Goal: Task Accomplishment & Management: Manage account settings

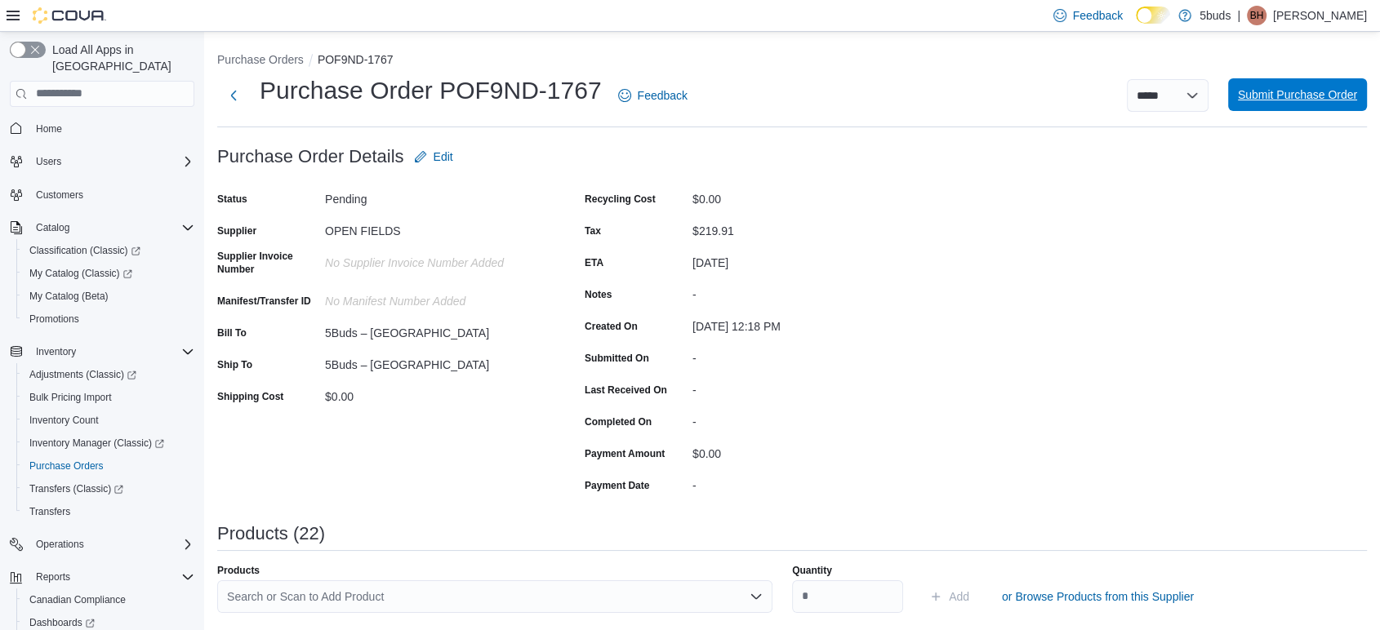
click at [1320, 103] on span "Submit Purchase Order" at bounding box center [1297, 94] width 119 height 33
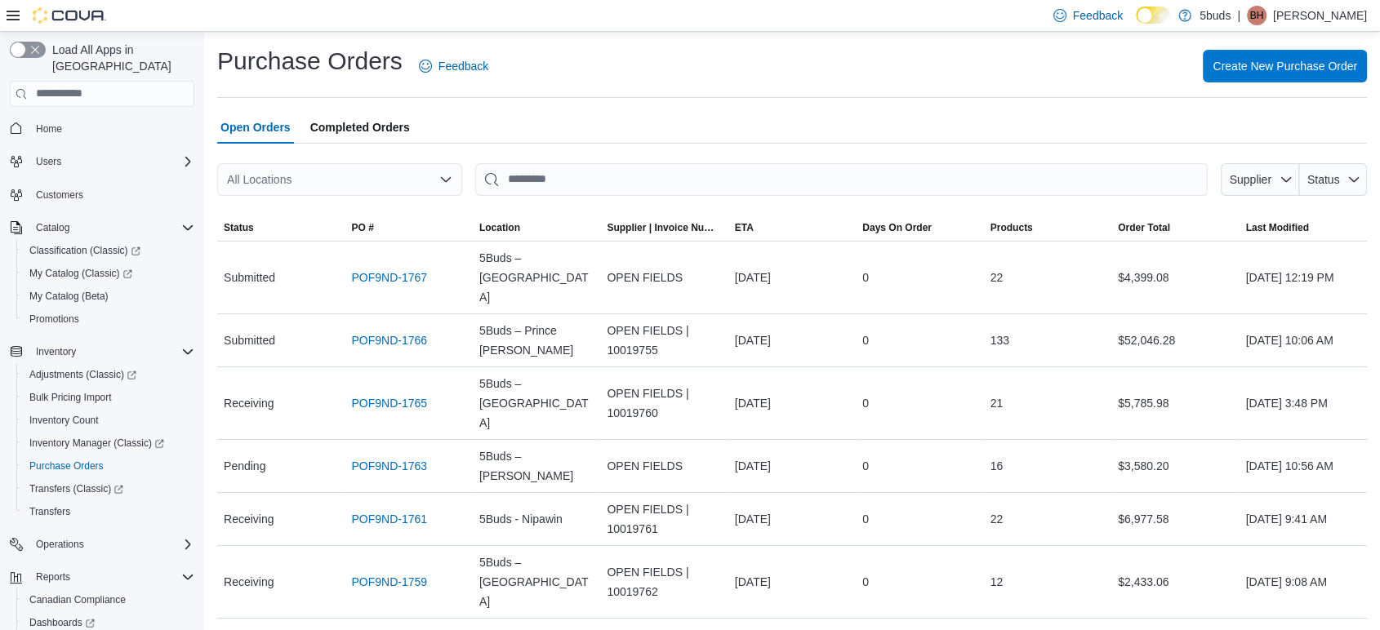
scroll to position [85, 0]
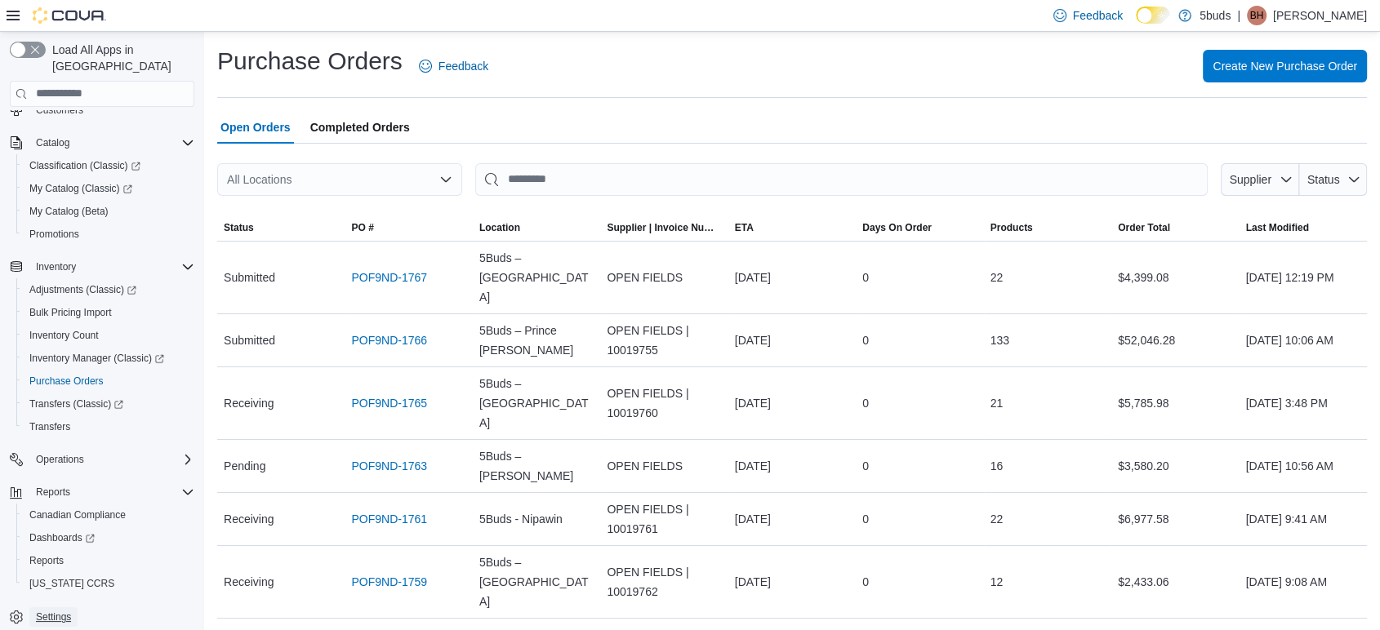
click at [61, 611] on span "Settings" at bounding box center [53, 617] width 35 height 13
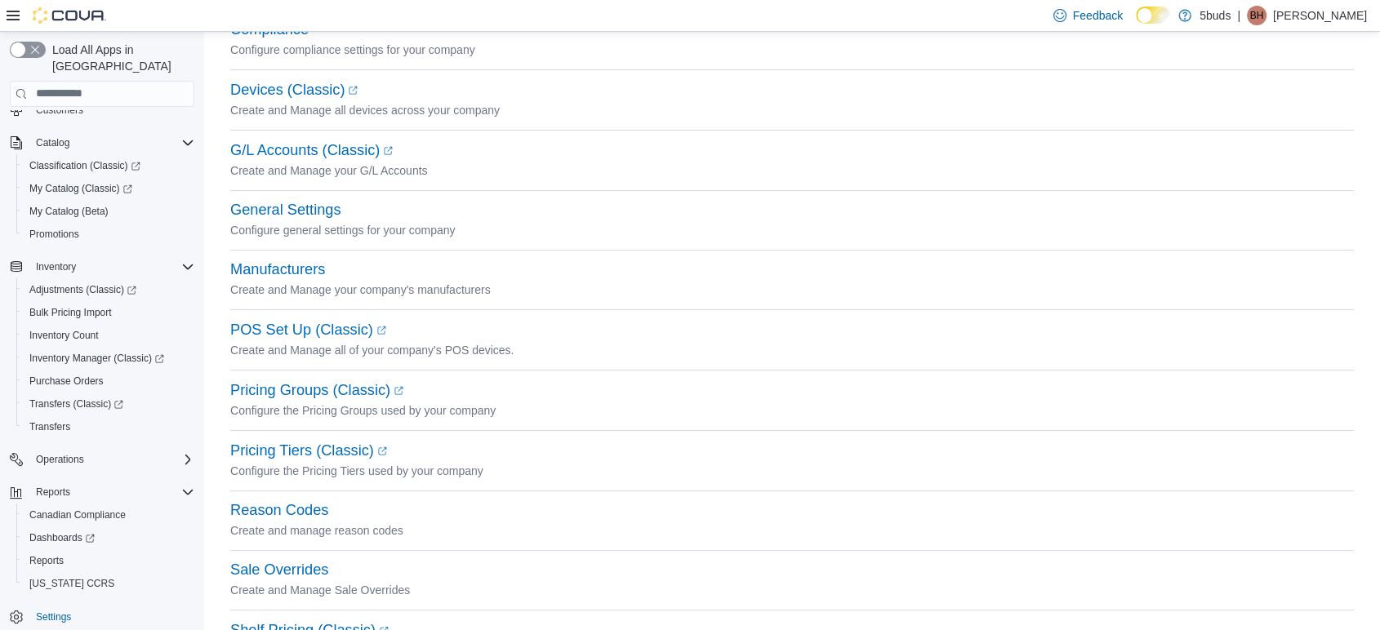
scroll to position [355, 0]
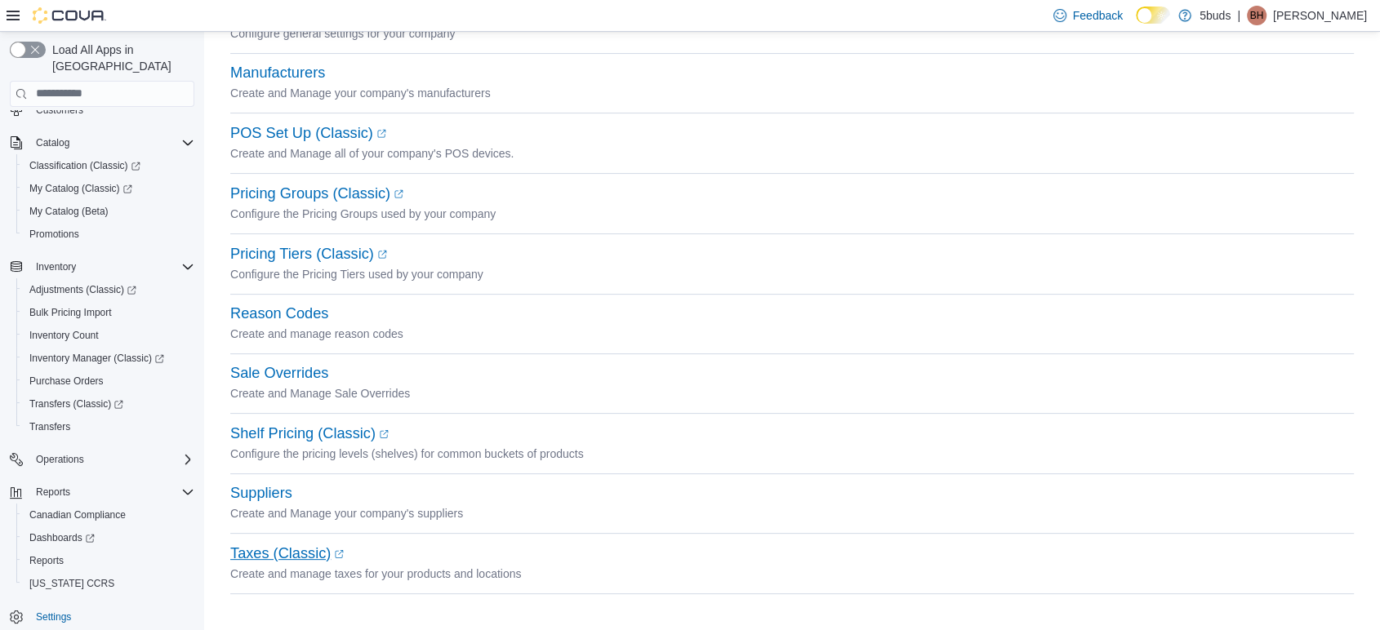
drag, startPoint x: 289, startPoint y: 570, endPoint x: 294, endPoint y: 556, distance: 14.7
click at [289, 570] on p "Create and manage taxes for your products and locations" at bounding box center [791, 574] width 1123 height 20
click at [295, 553] on link "Taxes (Classic) (opens in a new tab or window)" at bounding box center [286, 553] width 113 height 16
click at [63, 375] on span "Purchase Orders" at bounding box center [66, 381] width 74 height 13
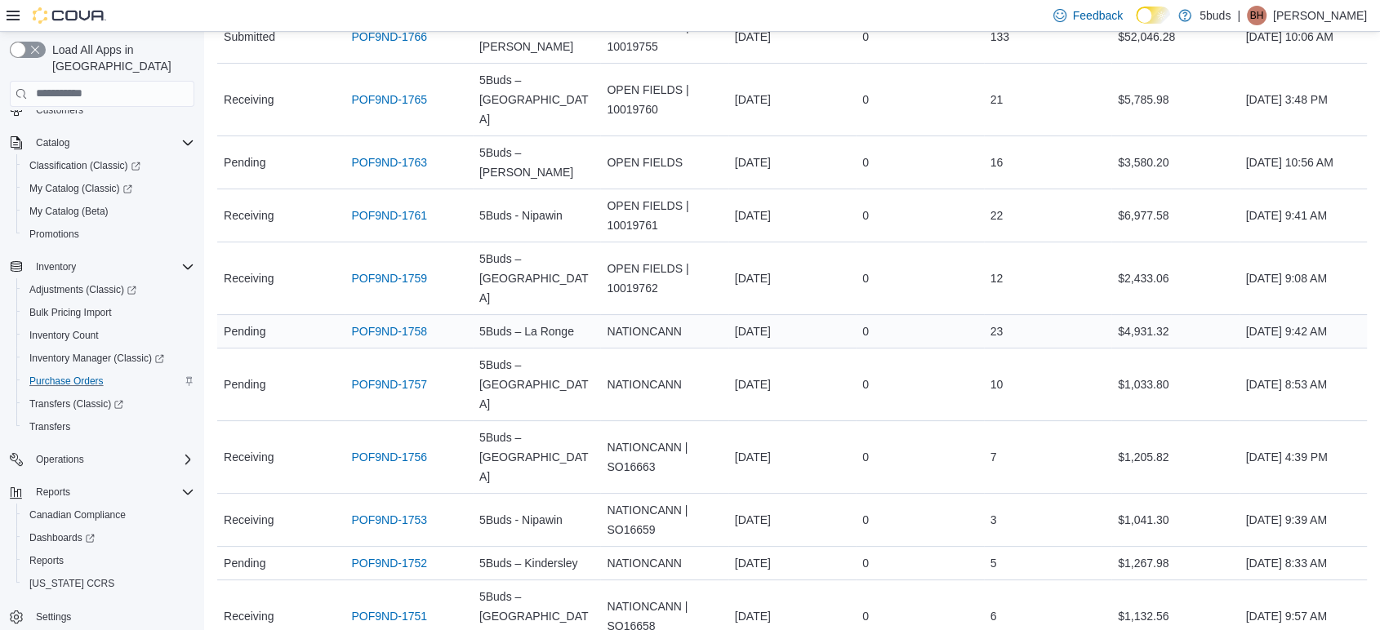
scroll to position [312, 0]
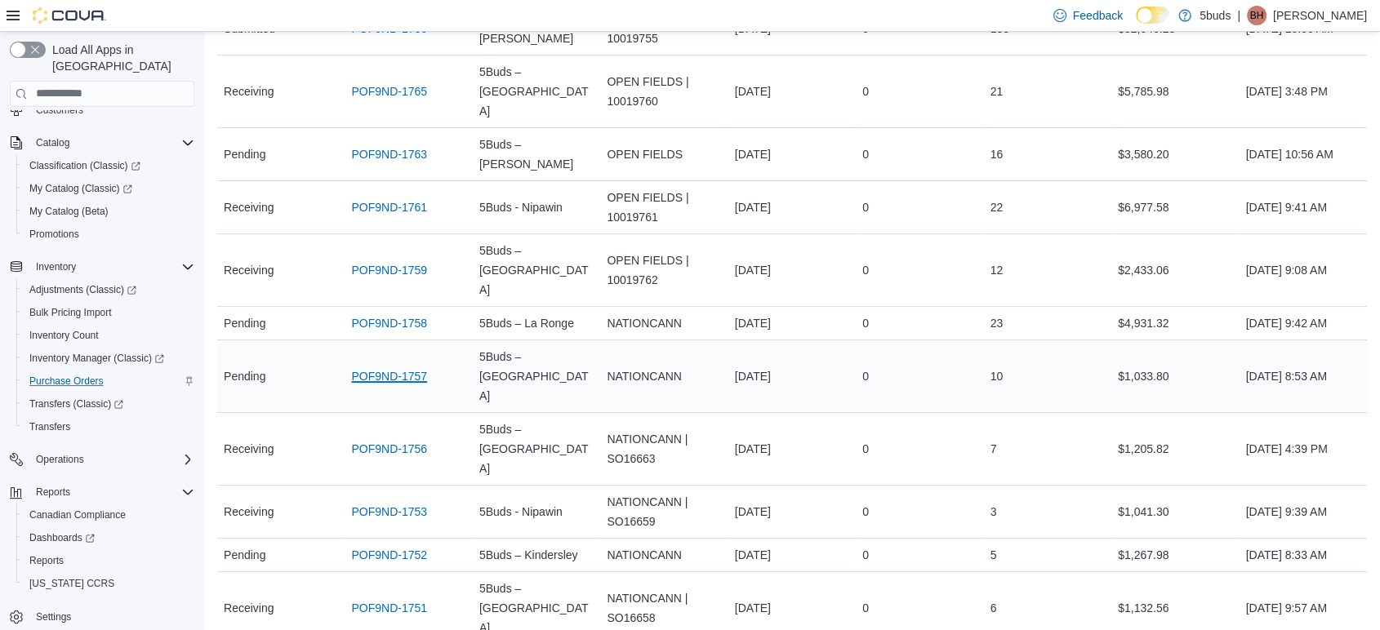
click at [394, 367] on link "POF9ND-1757" at bounding box center [389, 377] width 76 height 20
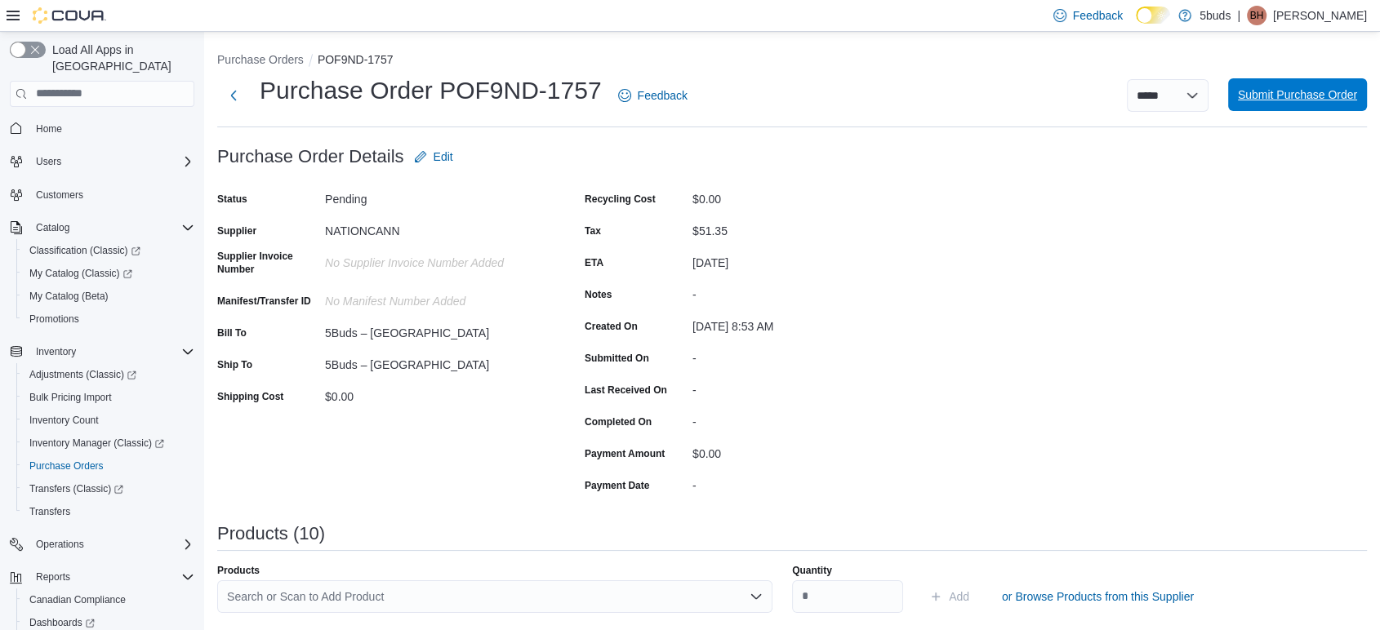
click at [1291, 94] on span "Submit Purchase Order" at bounding box center [1297, 95] width 119 height 16
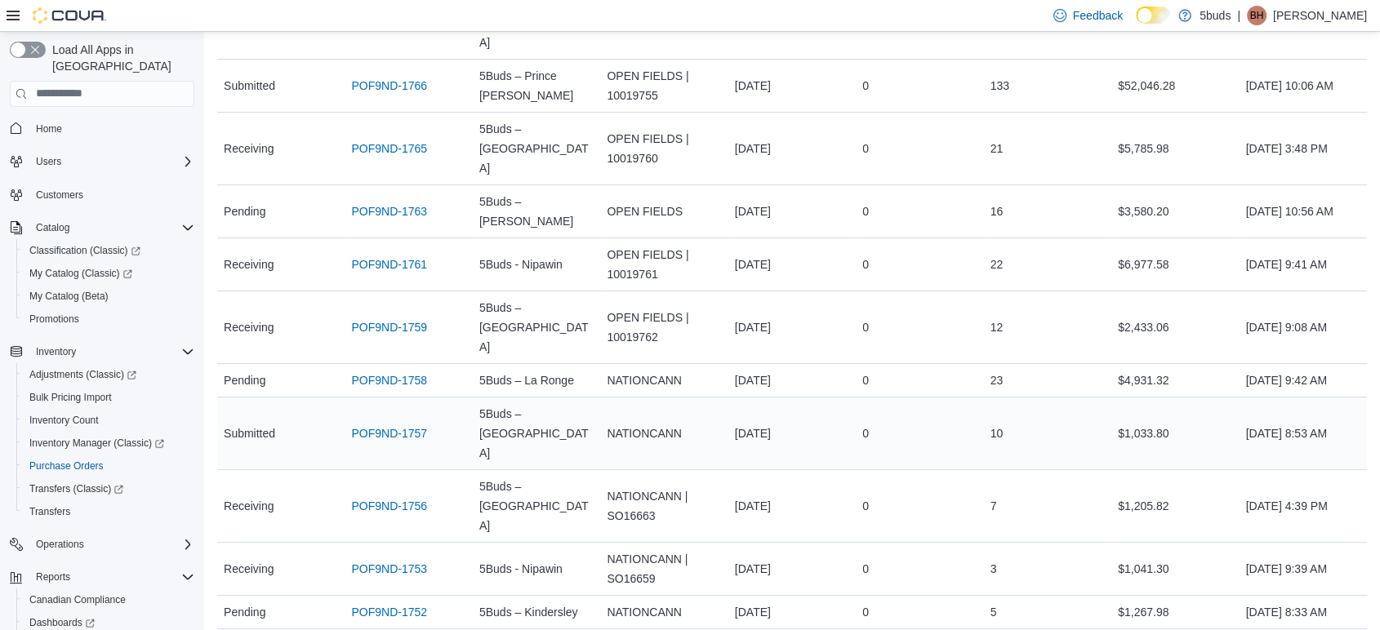
scroll to position [272, 0]
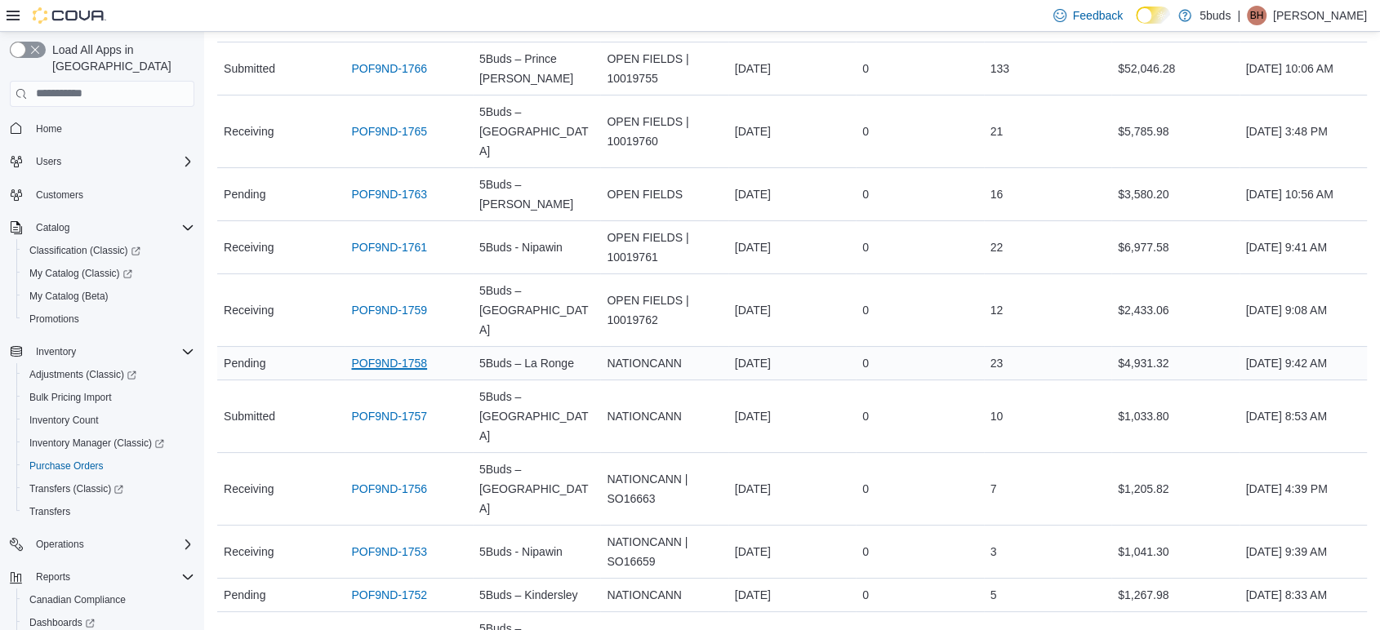
click at [375, 354] on link "POF9ND-1758" at bounding box center [389, 364] width 76 height 20
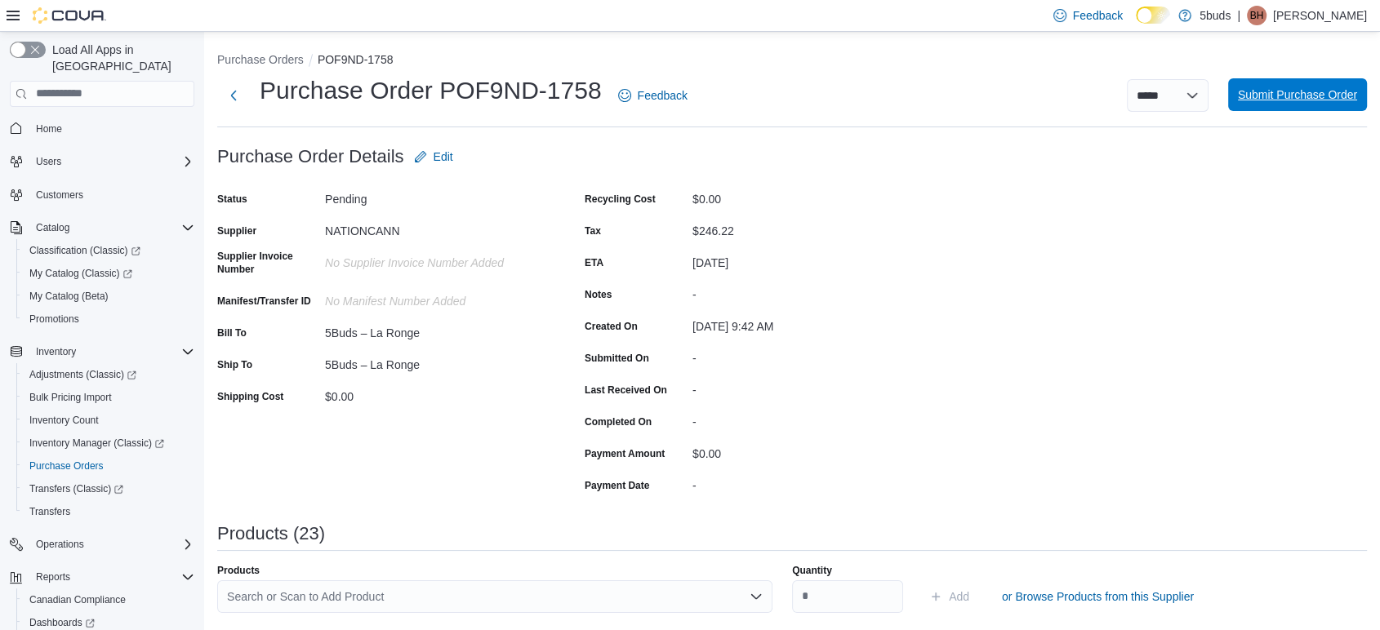
click at [1321, 106] on span "Submit Purchase Order" at bounding box center [1297, 94] width 119 height 33
